Goal: Task Accomplishment & Management: Manage account settings

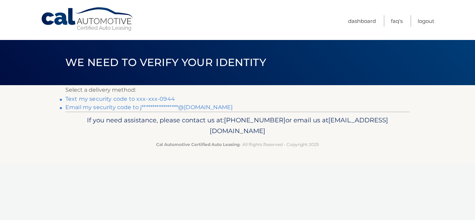
click at [103, 100] on link "Text my security code to xxx-xxx-0944" at bounding box center [119, 99] width 109 height 7
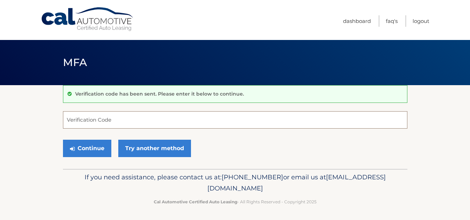
click at [116, 121] on input "Verification Code" at bounding box center [235, 119] width 344 height 17
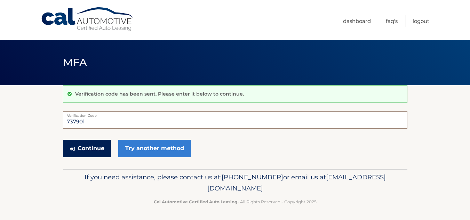
type input "737901"
click at [92, 146] on button "Continue" at bounding box center [87, 148] width 48 height 17
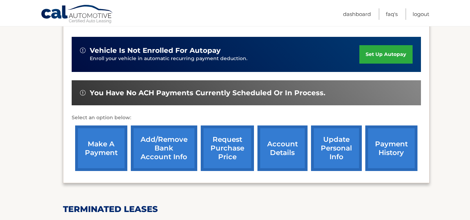
scroll to position [174, 0]
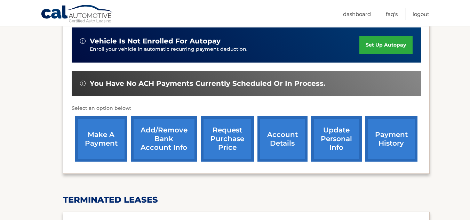
click at [101, 141] on link "make a payment" at bounding box center [101, 139] width 52 height 46
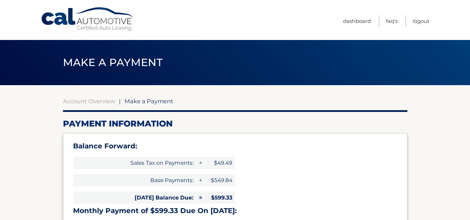
select select "Mjg5MzE1NDgtYzJjMS00YTJmLWIwMDktODdlMTkzZjZjZTcy"
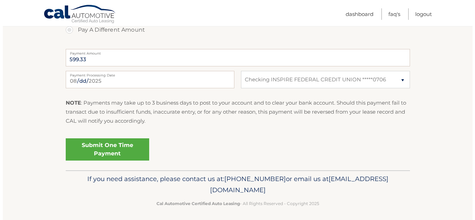
scroll to position [324, 0]
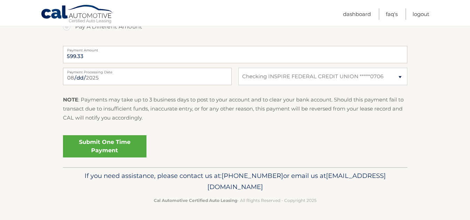
click at [111, 146] on link "Submit One Time Payment" at bounding box center [104, 146] width 83 height 22
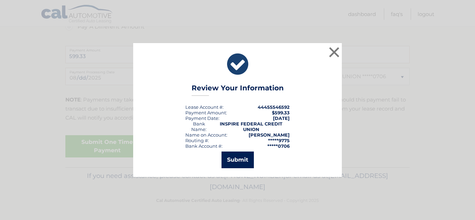
click at [242, 160] on button "Submit" at bounding box center [237, 160] width 32 height 17
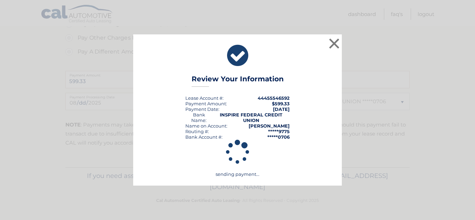
scroll to position [299, 0]
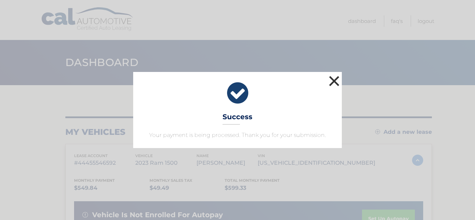
click at [334, 81] on button "×" at bounding box center [334, 81] width 14 height 14
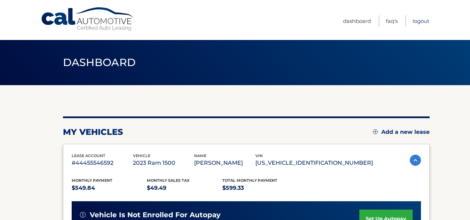
click at [422, 21] on link "Logout" at bounding box center [420, 20] width 17 height 11
